Goal: Check status: Check status

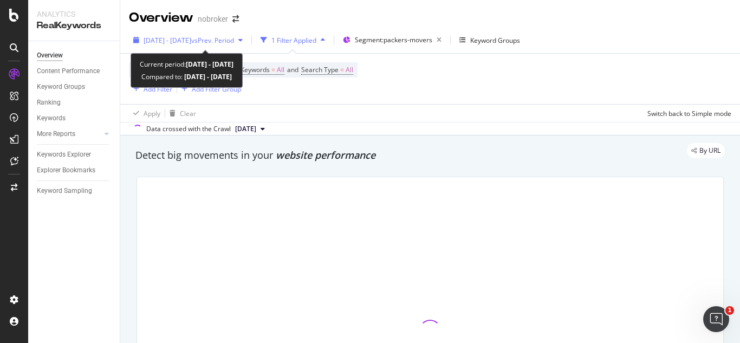
click at [234, 42] on span "vs Prev. Period" at bounding box center [212, 40] width 43 height 9
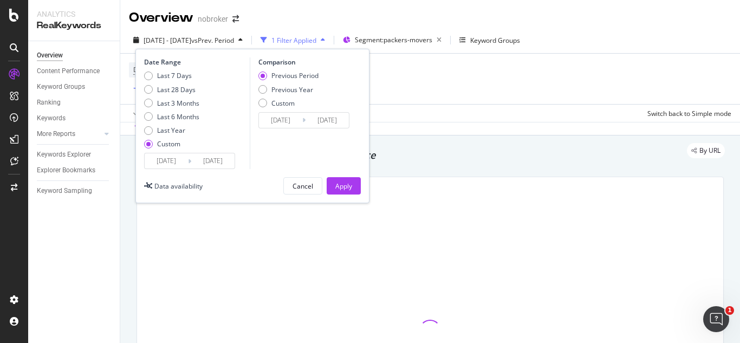
click at [212, 160] on input "[DATE]" at bounding box center [212, 160] width 43 height 15
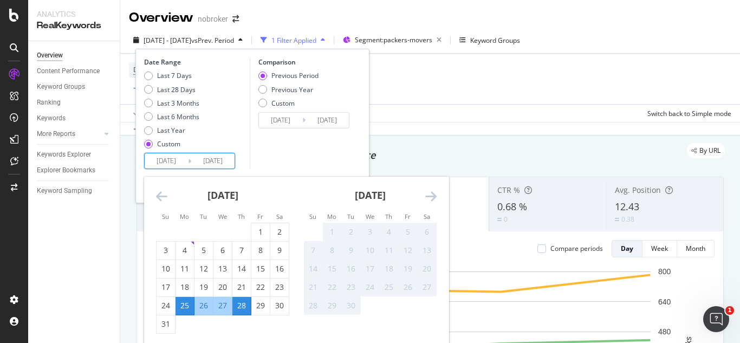
click at [172, 161] on input "[DATE]" at bounding box center [166, 160] width 43 height 15
click at [263, 235] on div "1" at bounding box center [260, 232] width 18 height 11
type input "[DATE]"
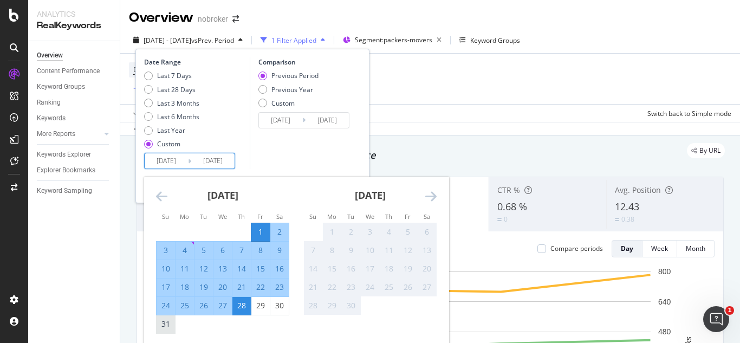
click at [163, 329] on div "31" at bounding box center [166, 324] width 18 height 11
type input "[DATE]"
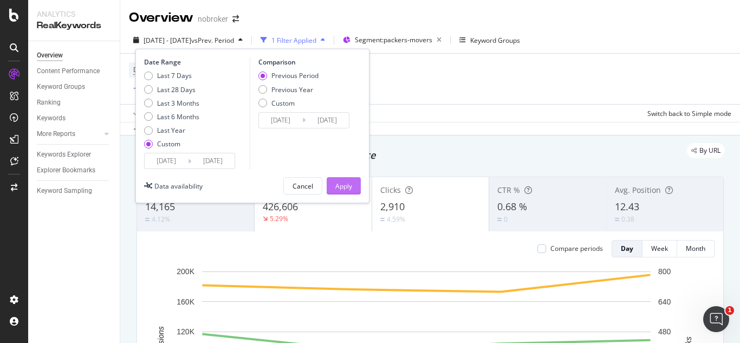
click at [348, 184] on div "Apply" at bounding box center [343, 186] width 17 height 9
